Goal: Check status: Check status

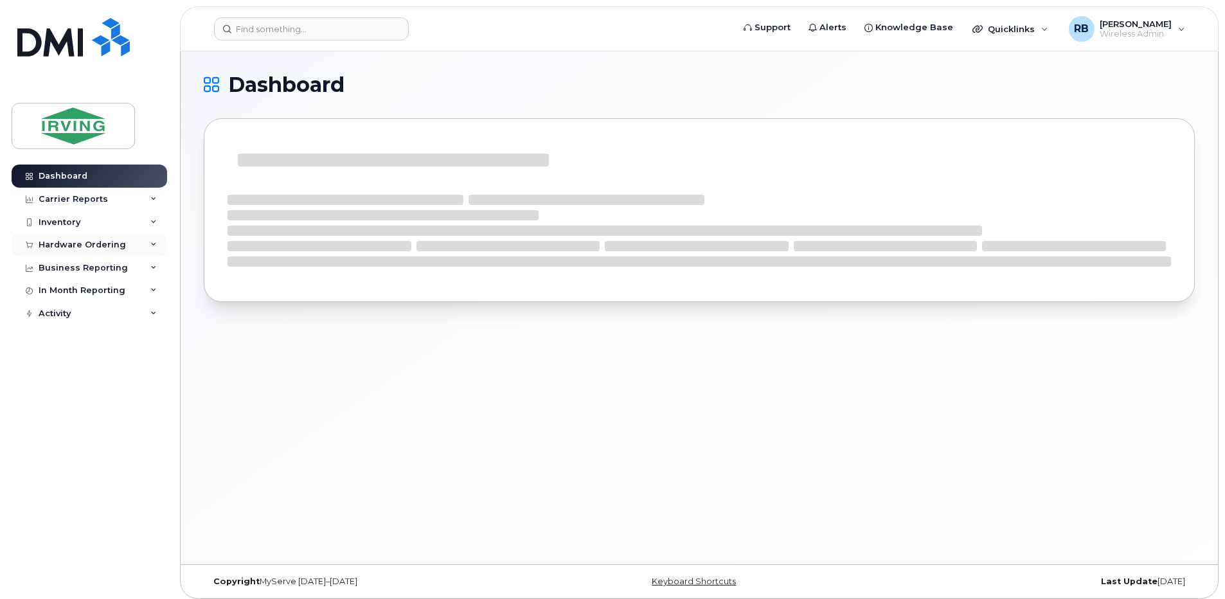
click at [103, 246] on div "Hardware Ordering" at bounding box center [82, 245] width 87 height 10
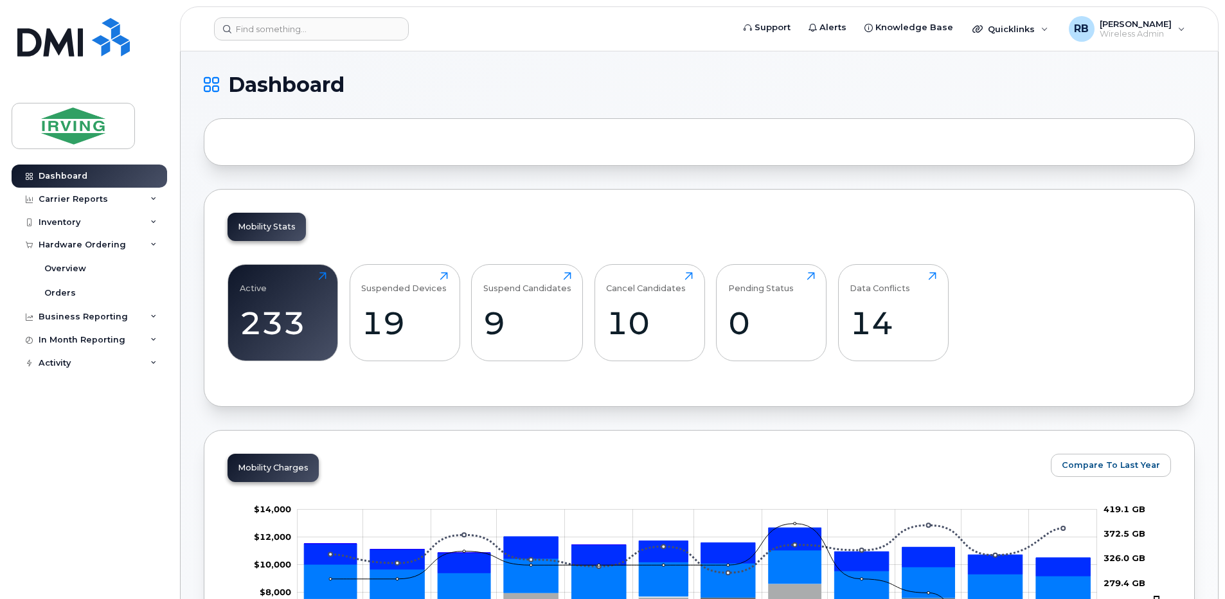
click at [68, 293] on div "Orders" at bounding box center [60, 293] width 32 height 12
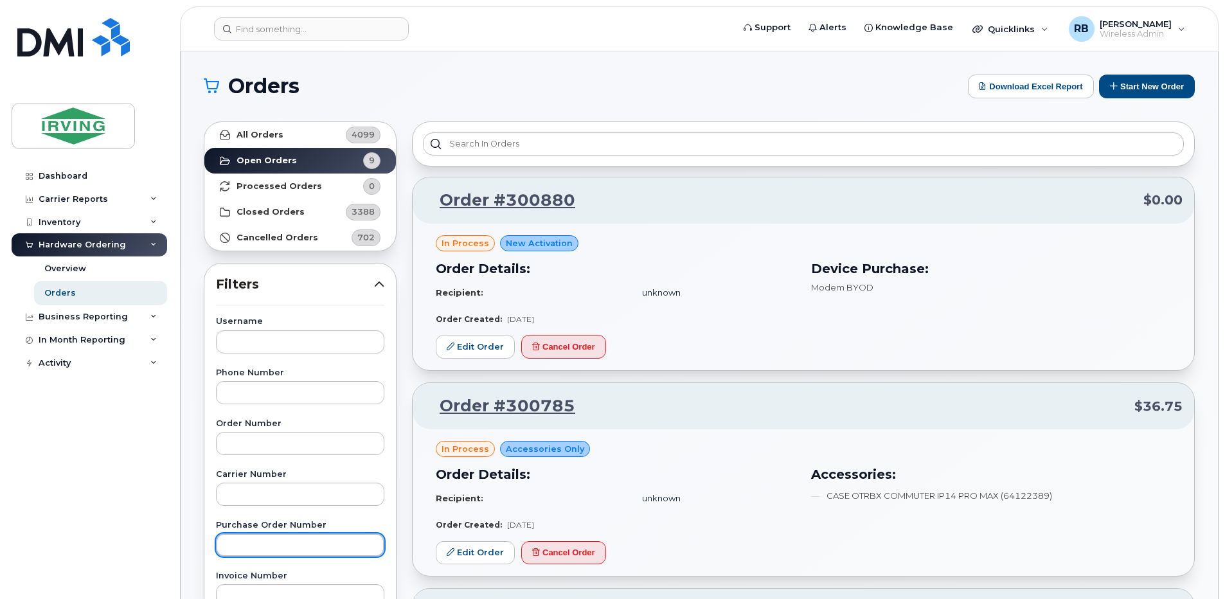
click at [237, 542] on input "text" at bounding box center [300, 545] width 168 height 23
type input "250020"
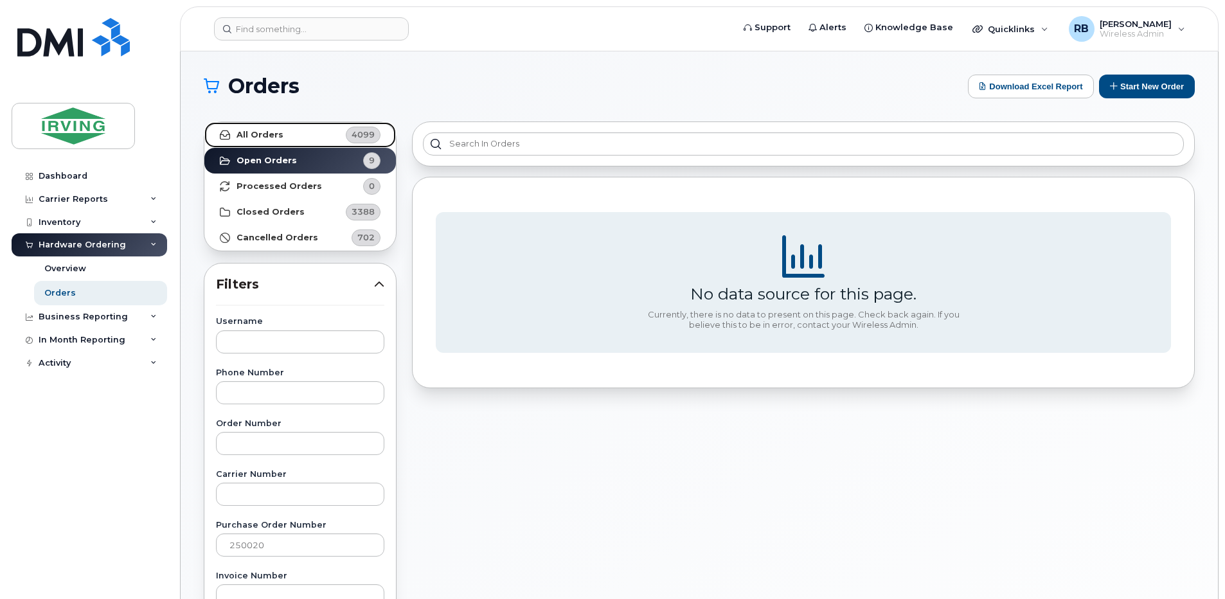
click at [264, 134] on strong "All Orders" at bounding box center [260, 135] width 47 height 10
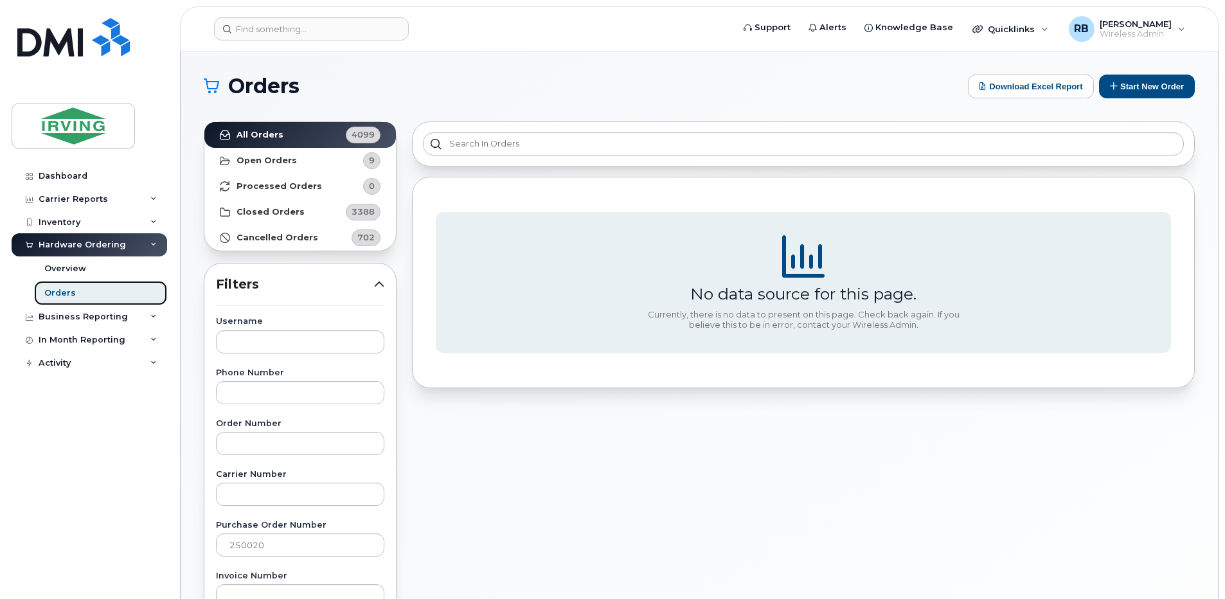
click at [63, 290] on div "Orders" at bounding box center [60, 293] width 32 height 12
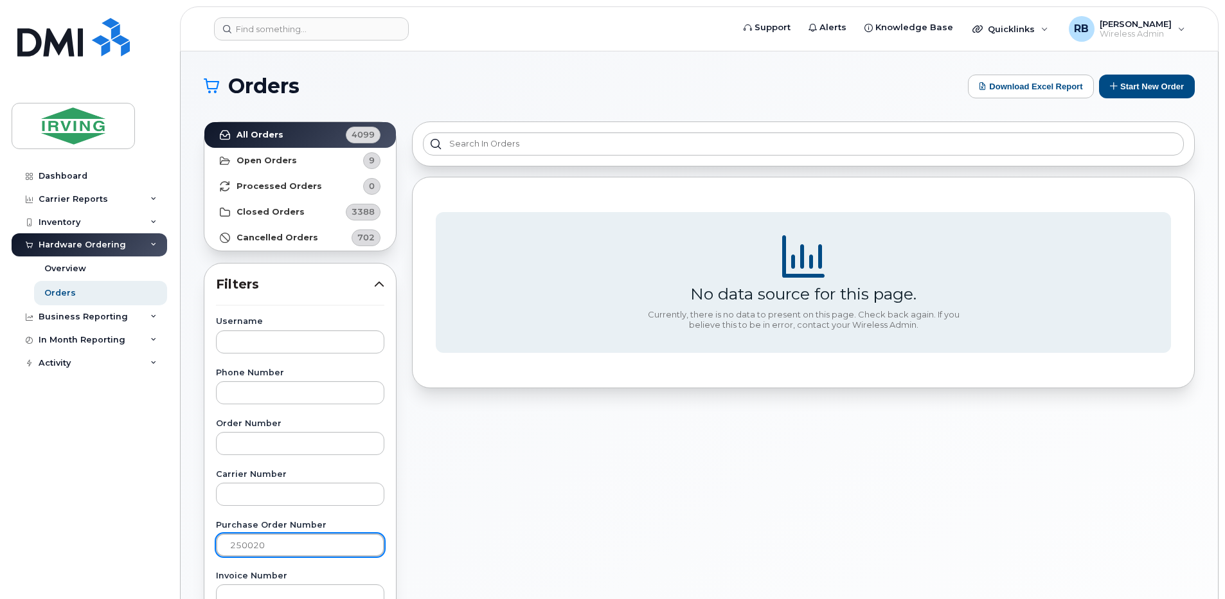
click at [245, 545] on input "250020" at bounding box center [300, 545] width 168 height 23
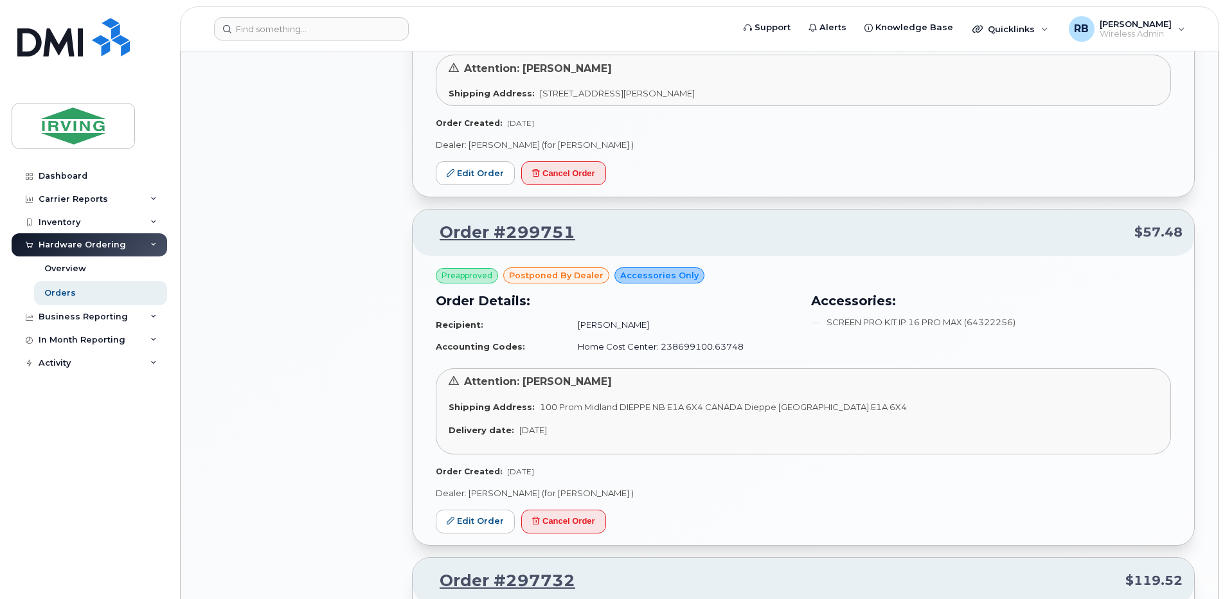
scroll to position [1200, 0]
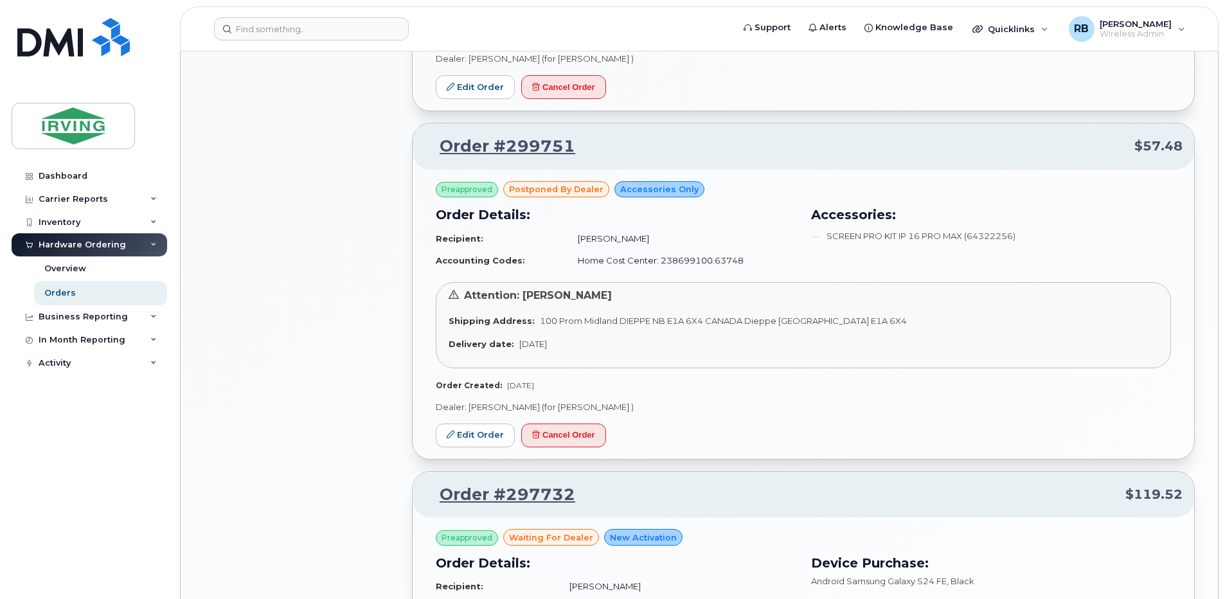
click at [381, 314] on div "All Orders 4099 Open Orders 9 Processed Orders 0 Closed Orders 3388 Cancelled O…" at bounding box center [300, 253] width 208 height 2678
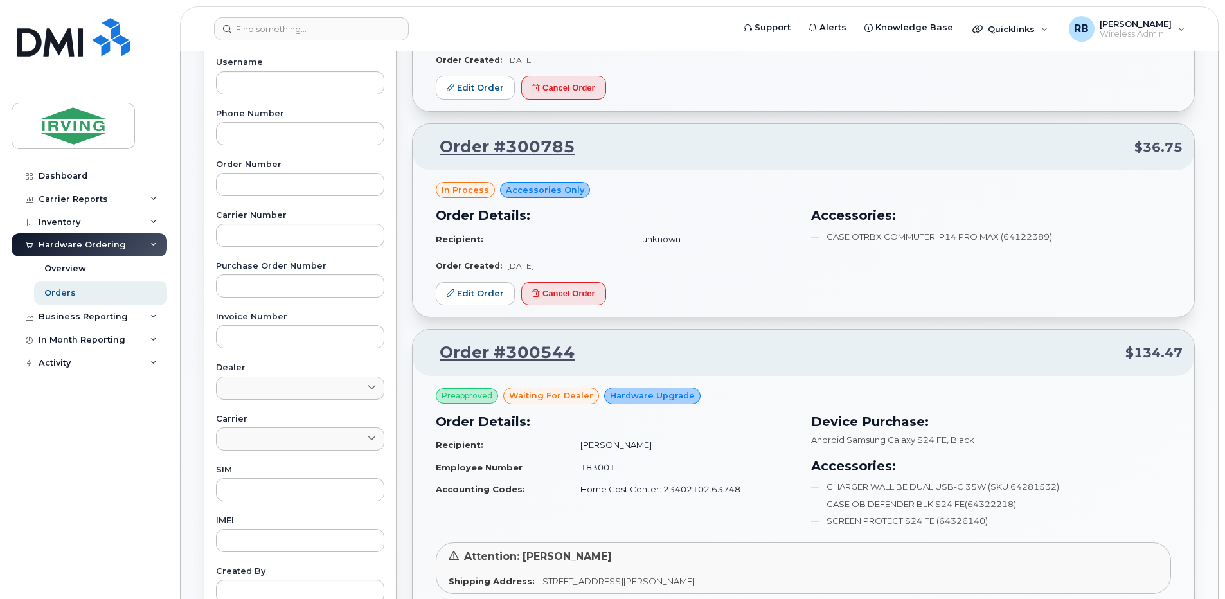
scroll to position [257, 0]
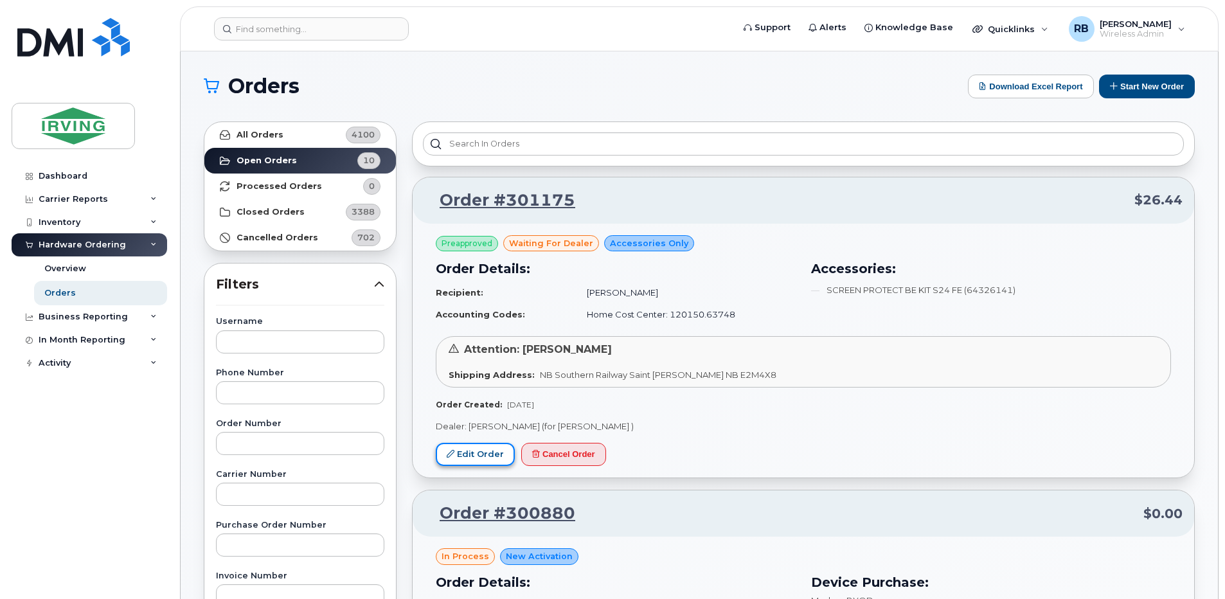
click at [485, 453] on link "Edit Order" at bounding box center [475, 455] width 79 height 24
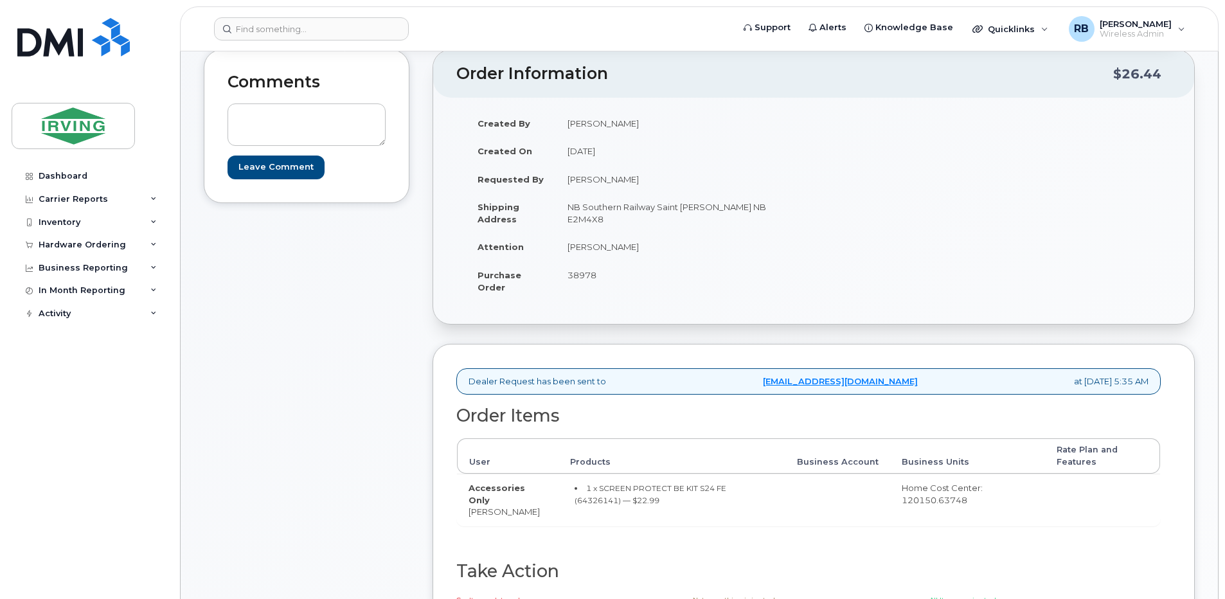
scroll to position [86, 0]
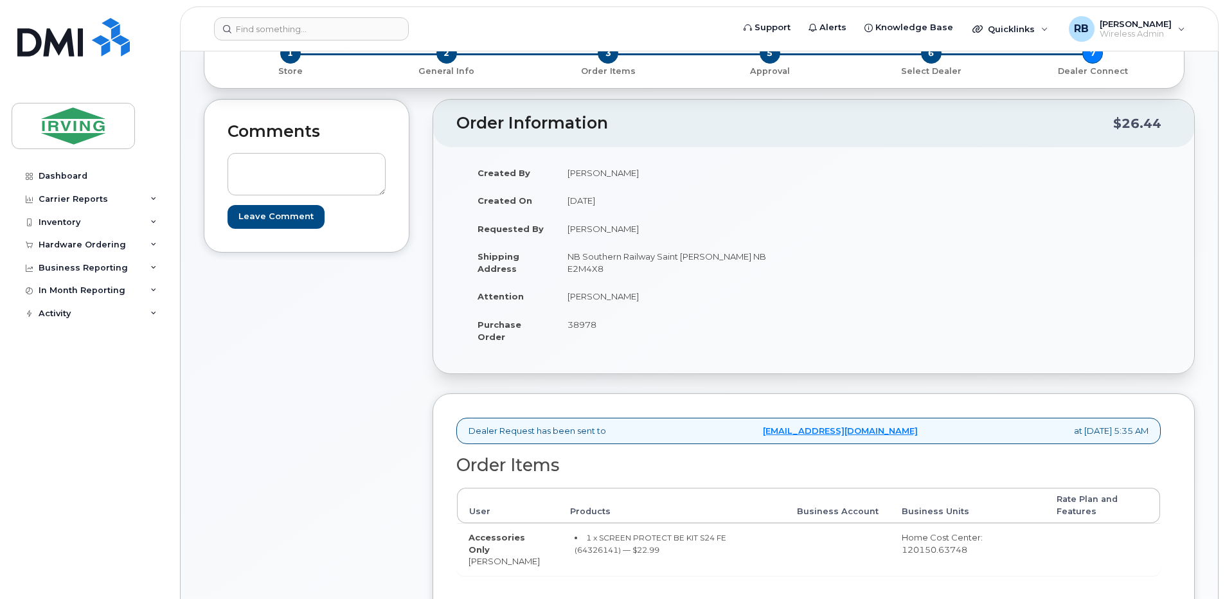
click at [587, 327] on span "38978" at bounding box center [582, 325] width 29 height 10
copy span "38978"
click at [265, 408] on div "Comments Leave Comment" at bounding box center [307, 413] width 206 height 629
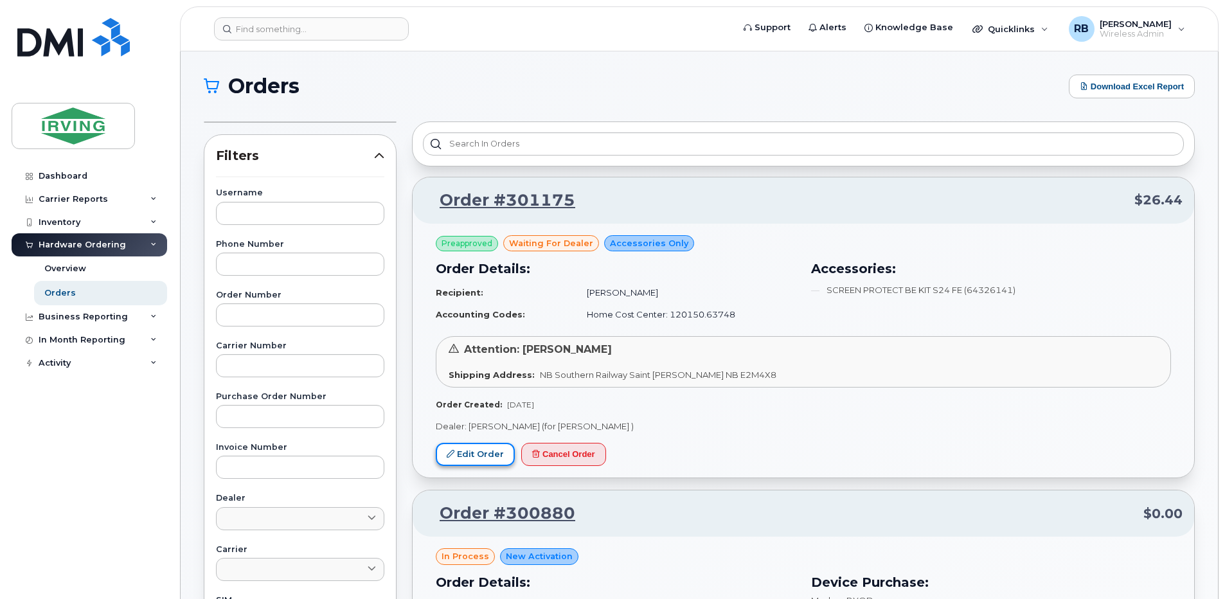
click at [458, 453] on link "Edit Order" at bounding box center [475, 455] width 79 height 24
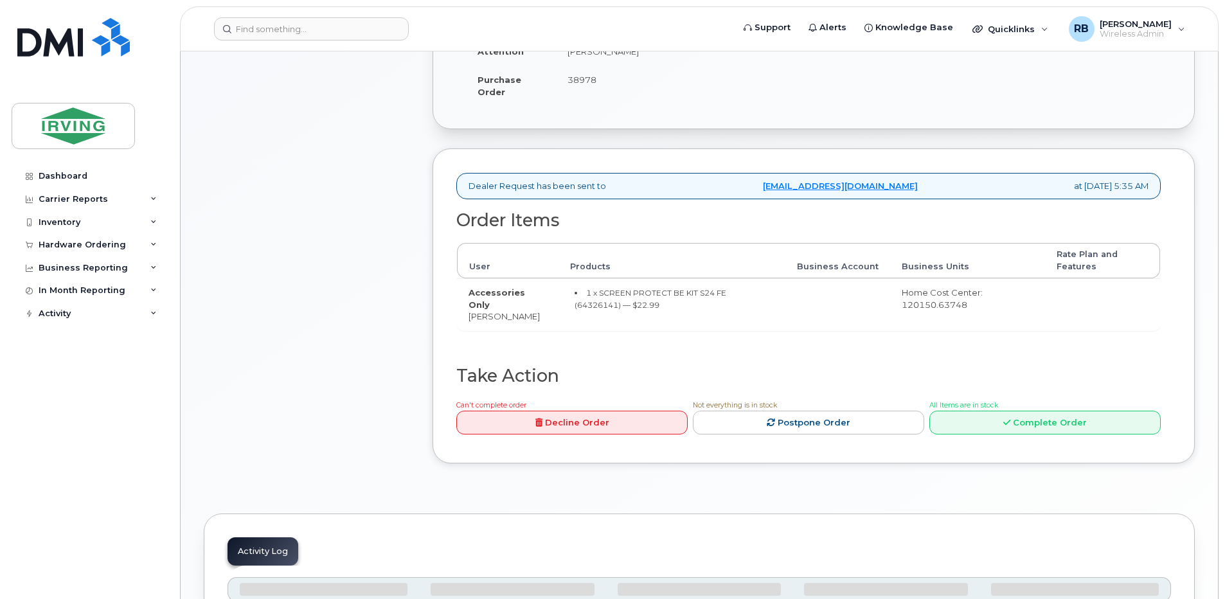
scroll to position [343, 0]
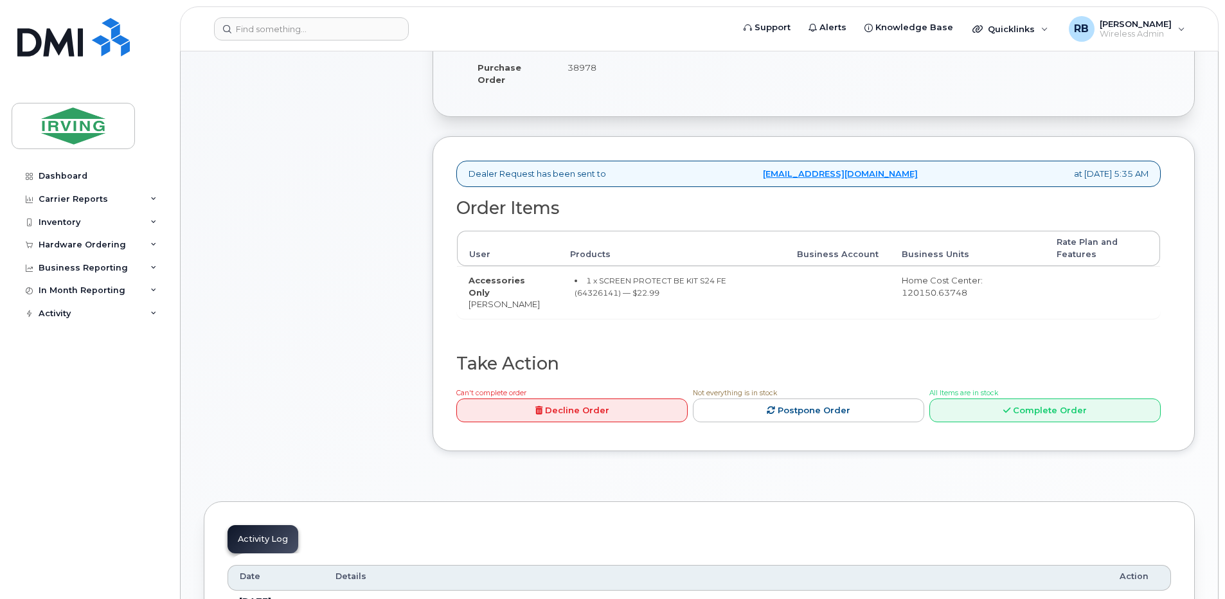
click at [726, 282] on small "1 x SCREEN PROTECT BE KIT S24 FE (64326141) — $22.99" at bounding box center [651, 287] width 152 height 22
copy small "64326141"
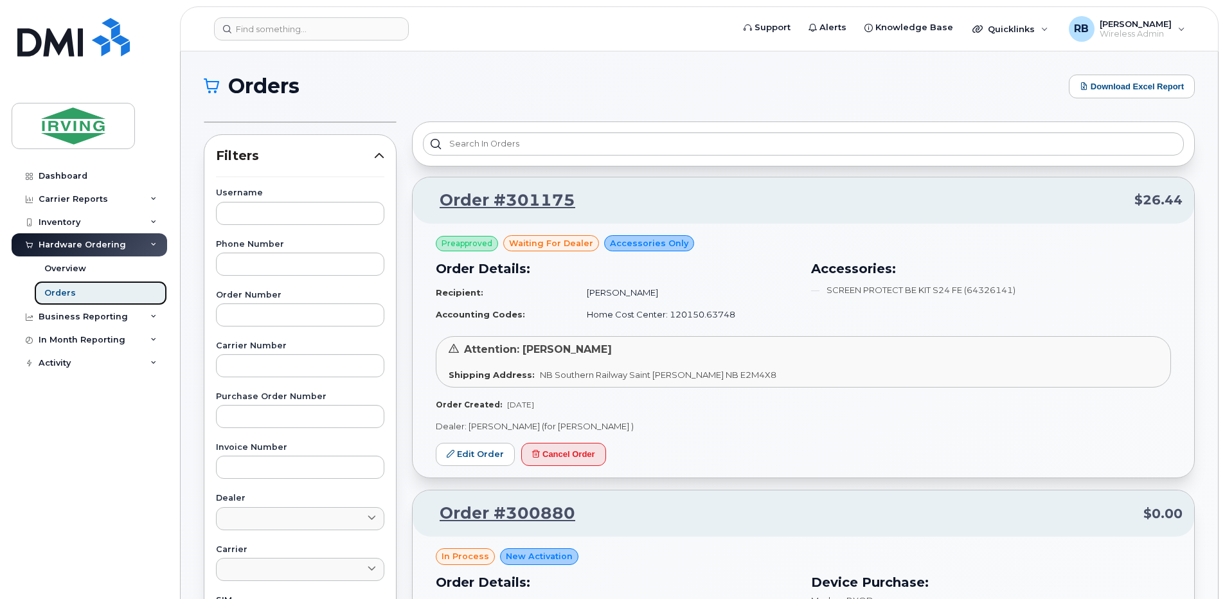
click at [62, 294] on div "Orders" at bounding box center [60, 293] width 32 height 12
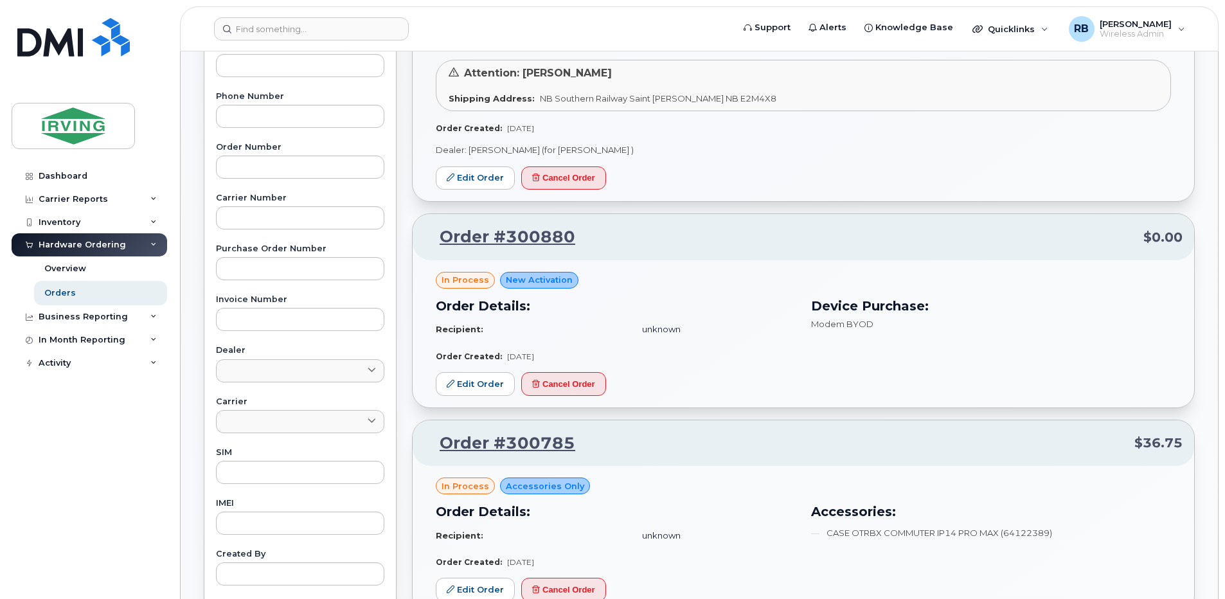
scroll to position [343, 0]
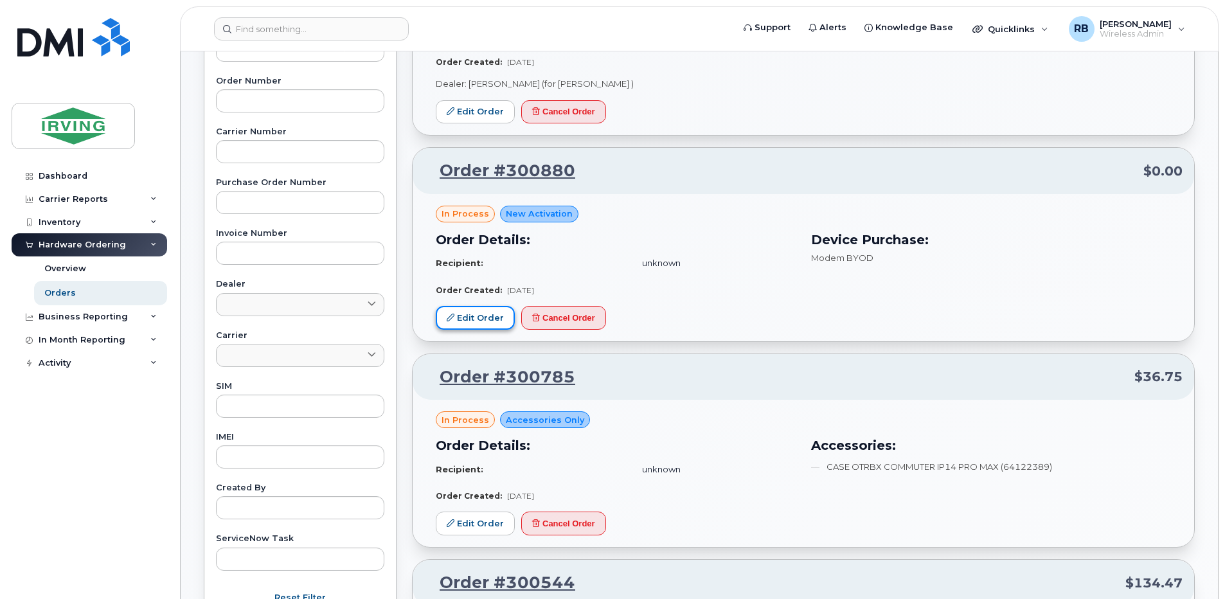
click at [474, 312] on link "Edit Order" at bounding box center [475, 318] width 79 height 24
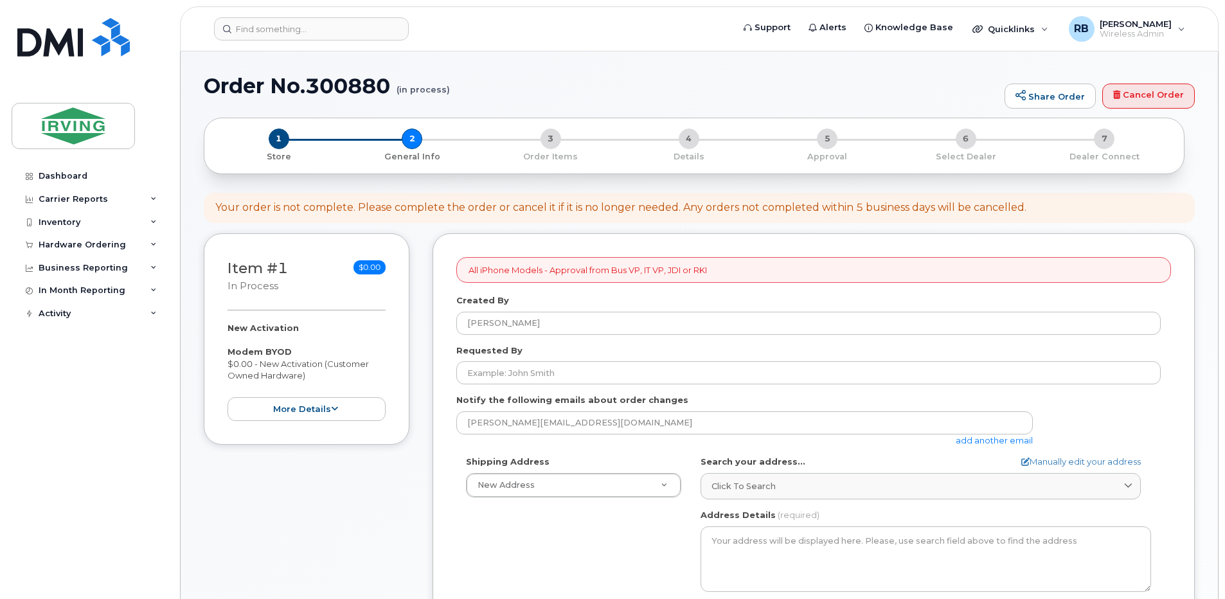
select select
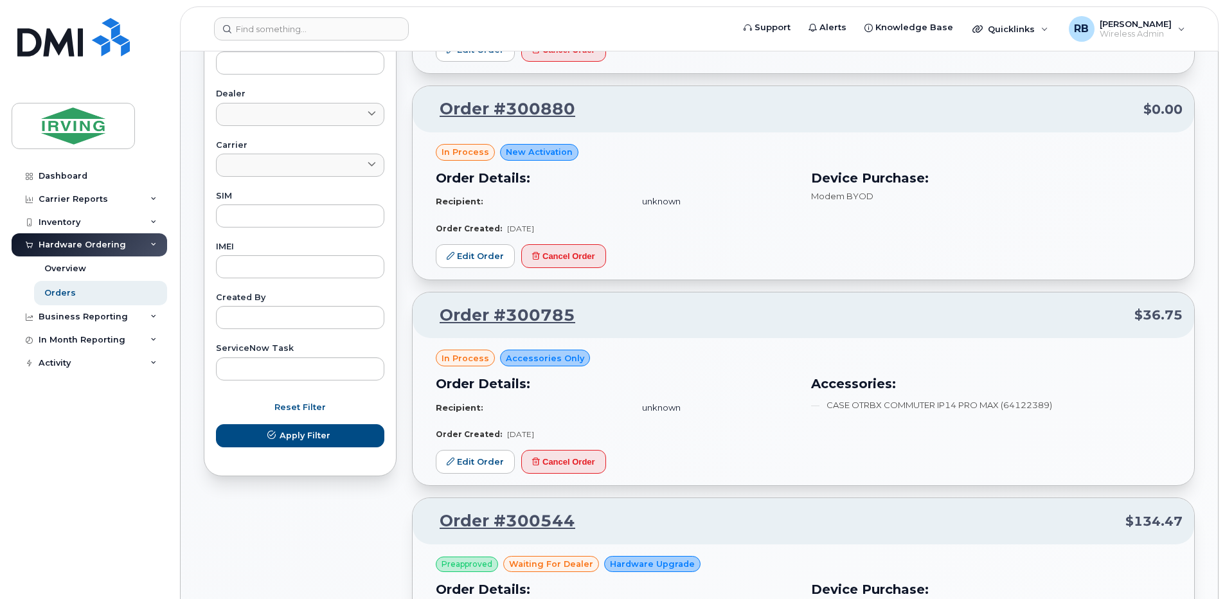
scroll to position [429, 0]
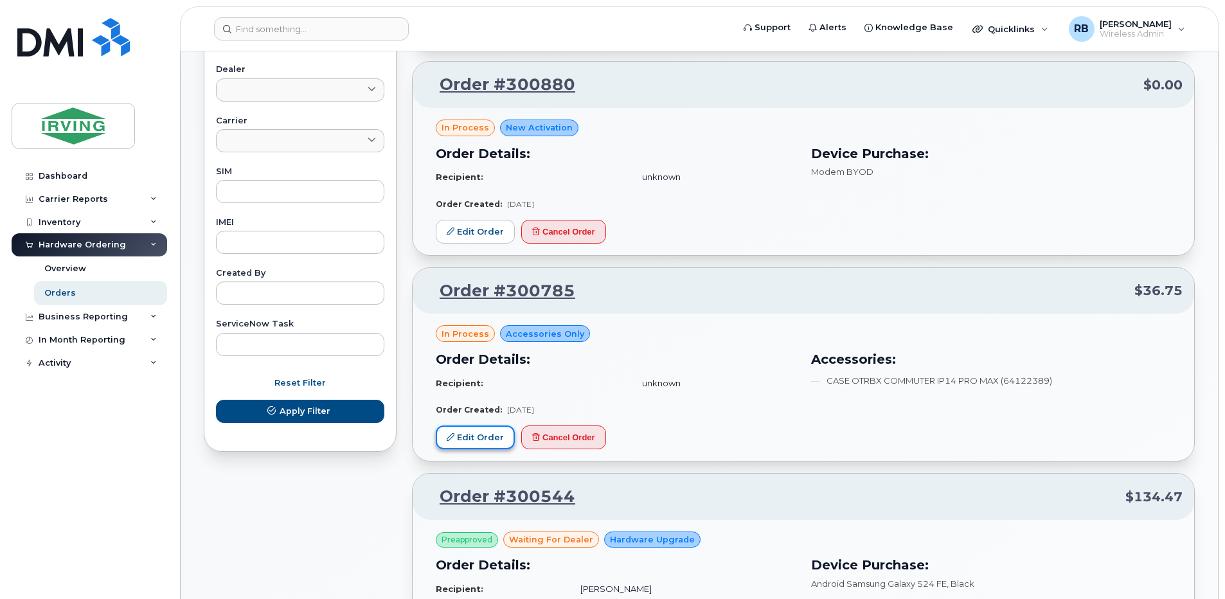
click at [460, 431] on link "Edit Order" at bounding box center [475, 438] width 79 height 24
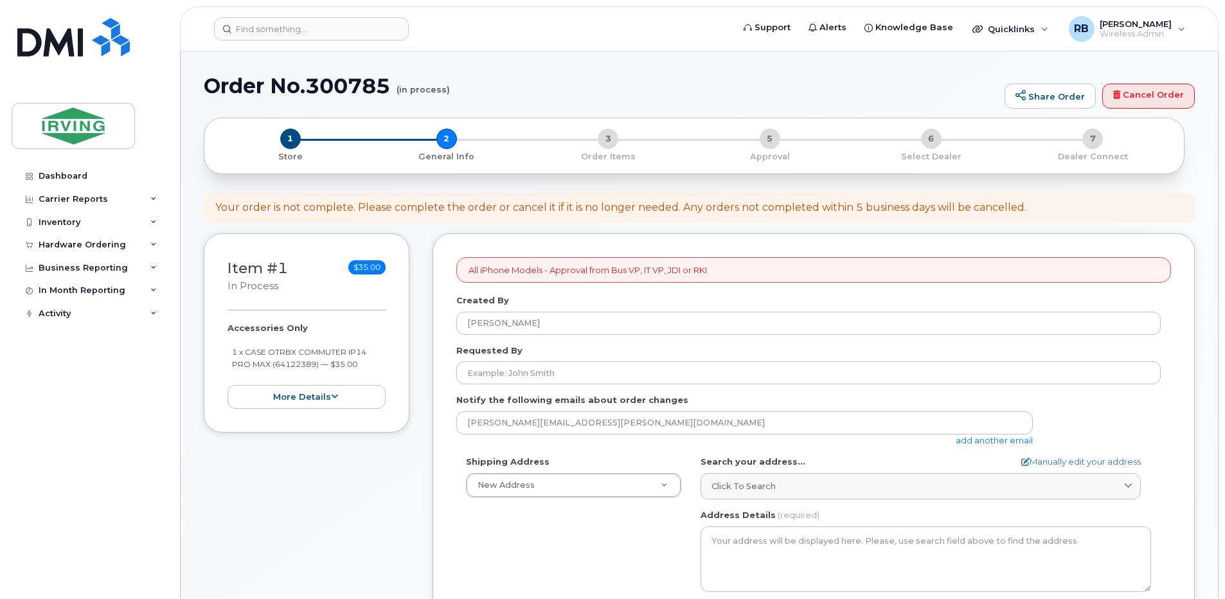
select select
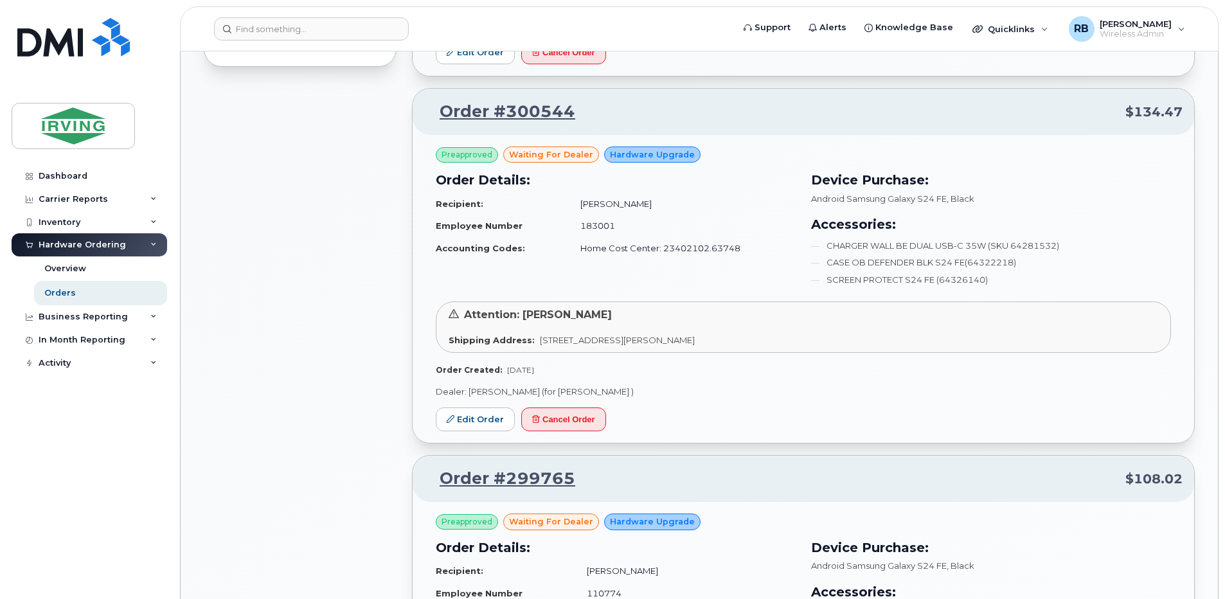
scroll to position [857, 0]
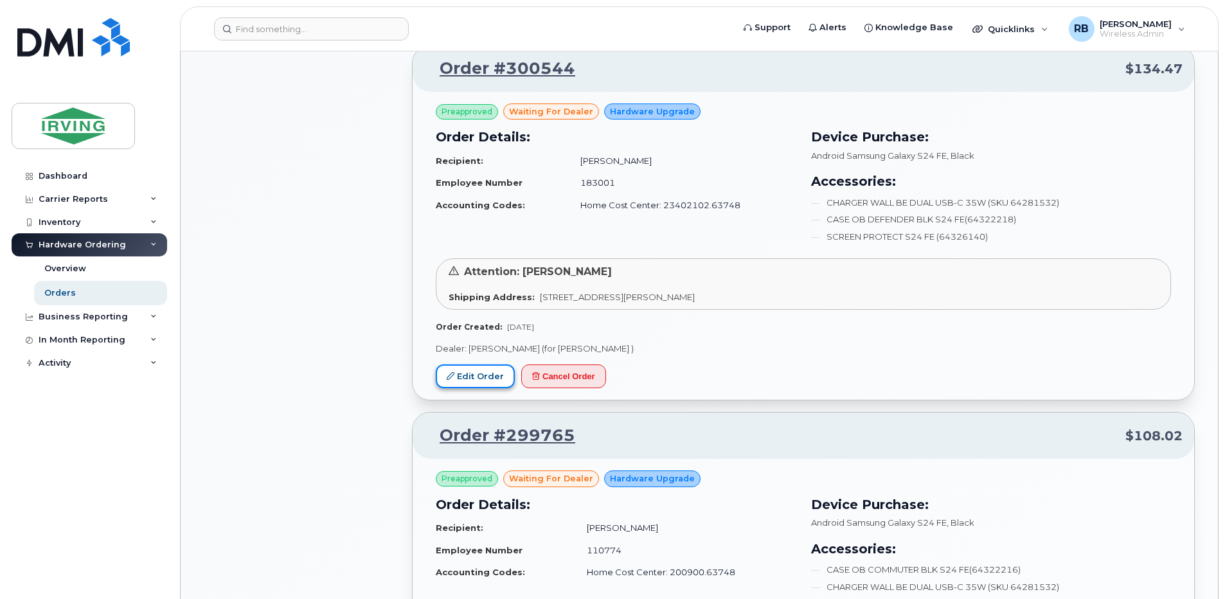
click at [465, 383] on link "Edit Order" at bounding box center [475, 377] width 79 height 24
